Goal: Transaction & Acquisition: Purchase product/service

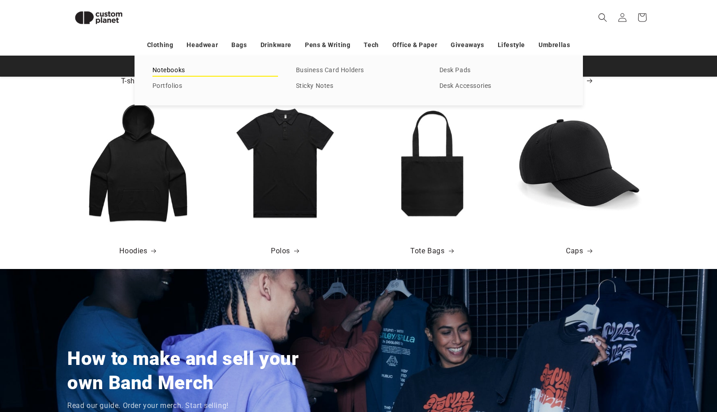
scroll to position [0, 0]
click at [162, 73] on link "Notebooks" at bounding box center [216, 71] width 126 height 12
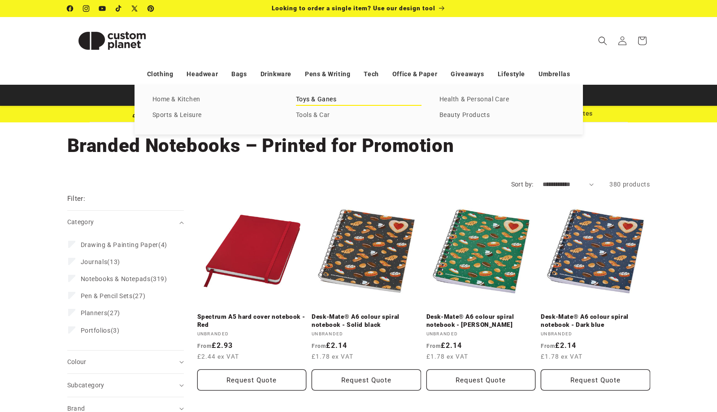
click at [326, 100] on link "Toys & Ganes" at bounding box center [359, 100] width 126 height 12
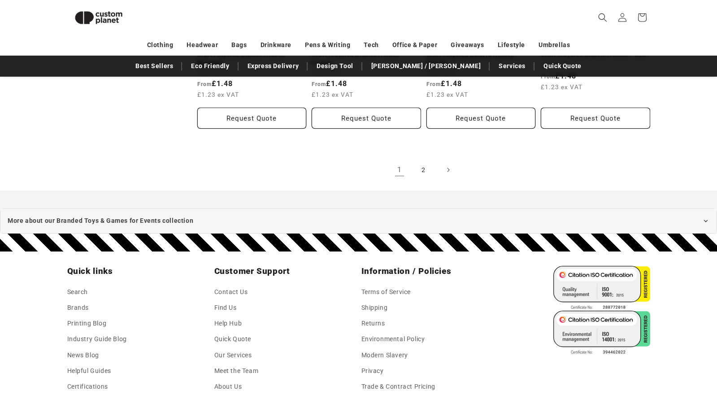
scroll to position [1071, 0]
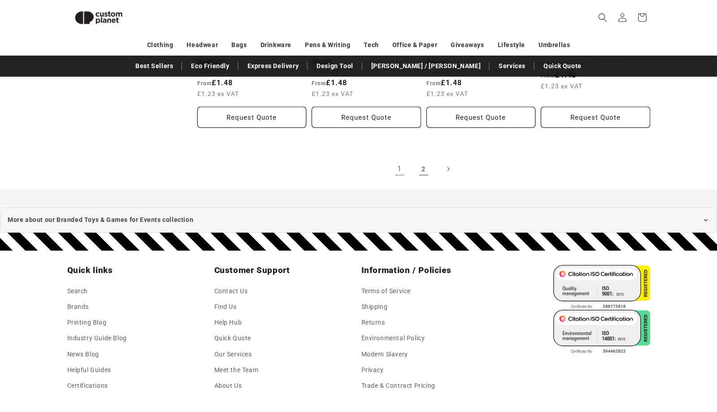
click at [424, 168] on link "2" at bounding box center [424, 169] width 20 height 20
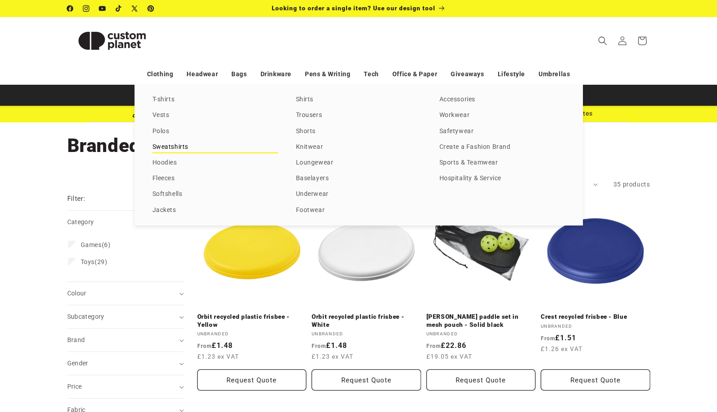
click at [166, 146] on link "Sweatshirts" at bounding box center [216, 147] width 126 height 12
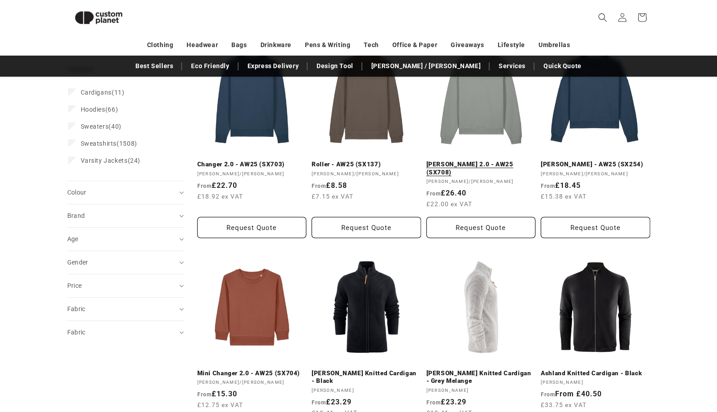
scroll to position [142, 0]
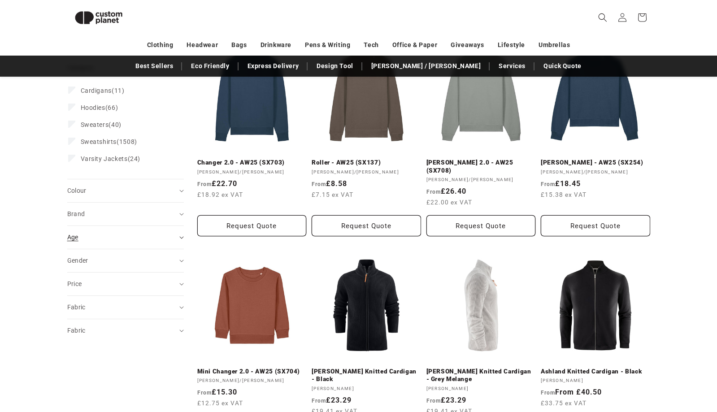
click at [93, 246] on summary "Age (0)" at bounding box center [125, 237] width 117 height 23
click at [92, 294] on span "Infant" at bounding box center [90, 294] width 19 height 7
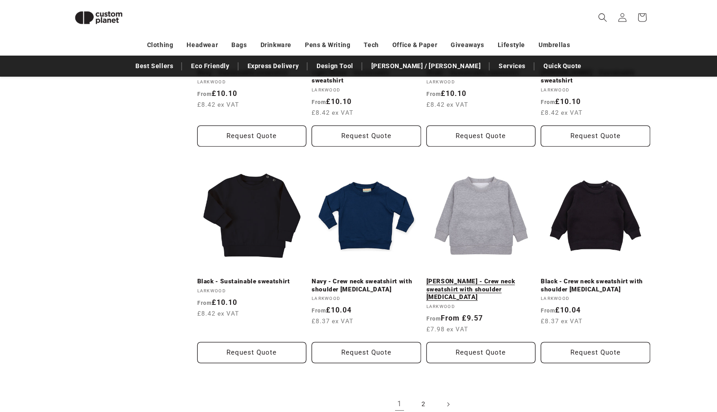
scroll to position [883, 0]
click at [497, 278] on link "[PERSON_NAME] - Crew neck sweatshirt with shoulder [MEDICAL_DATA]" at bounding box center [481, 290] width 109 height 24
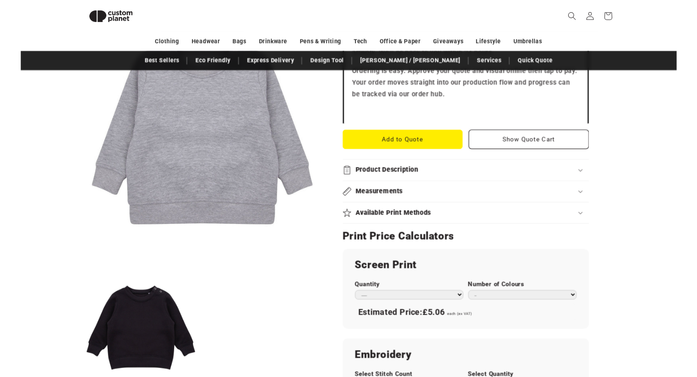
scroll to position [345, 0]
